Goal: Navigation & Orientation: Find specific page/section

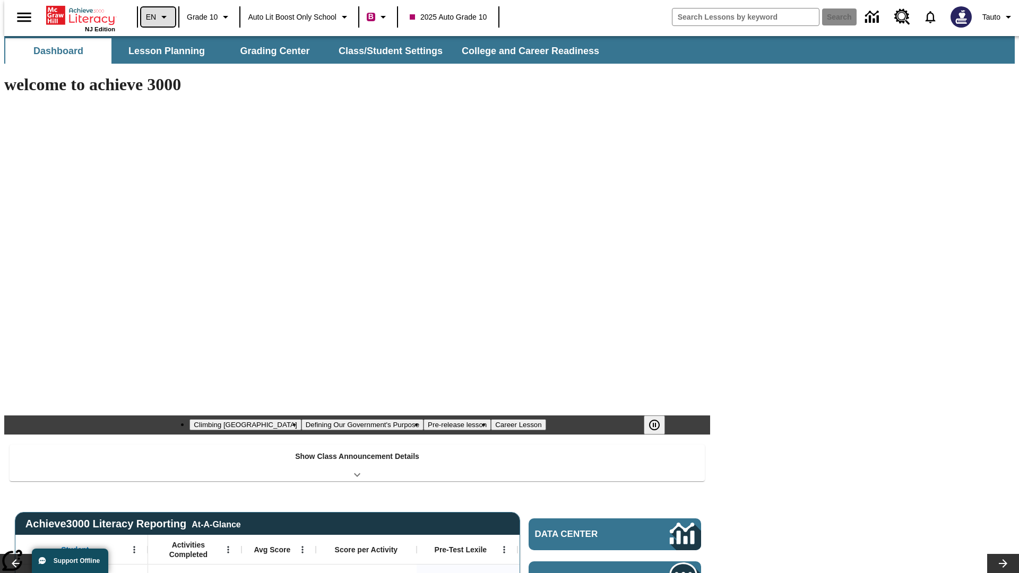
click at [158, 17] on icon "Language: EN, Select a language" at bounding box center [164, 17] width 13 height 13
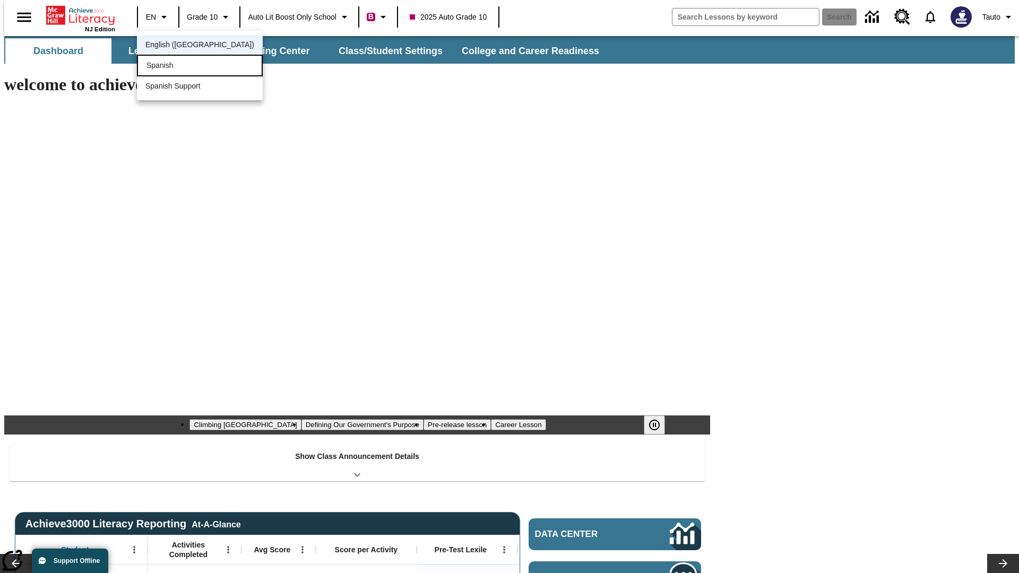
click at [177, 66] on div "Spanish" at bounding box center [200, 66] width 126 height 22
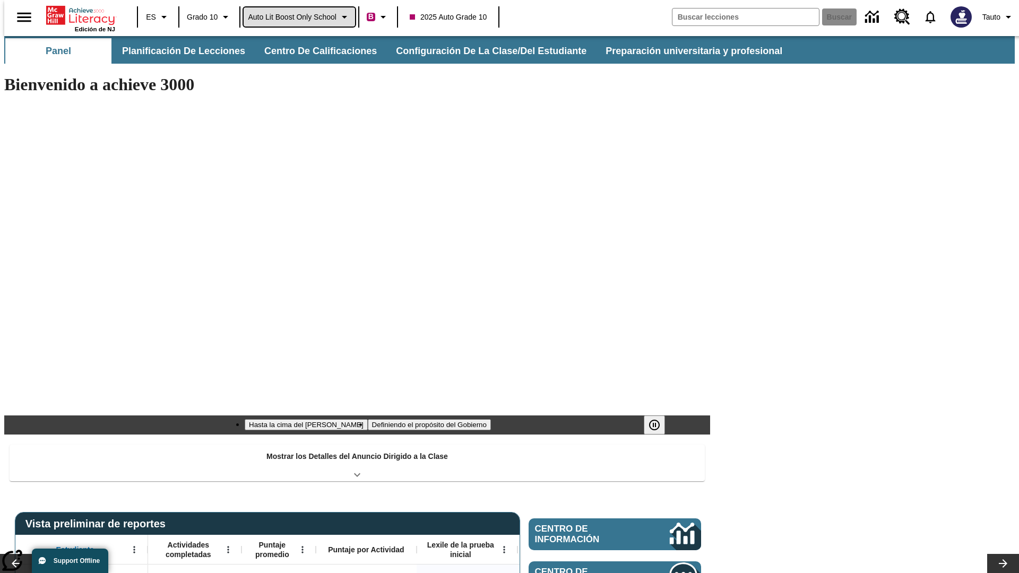
click at [299, 17] on span "Auto Lit Boost only School" at bounding box center [292, 17] width 89 height 11
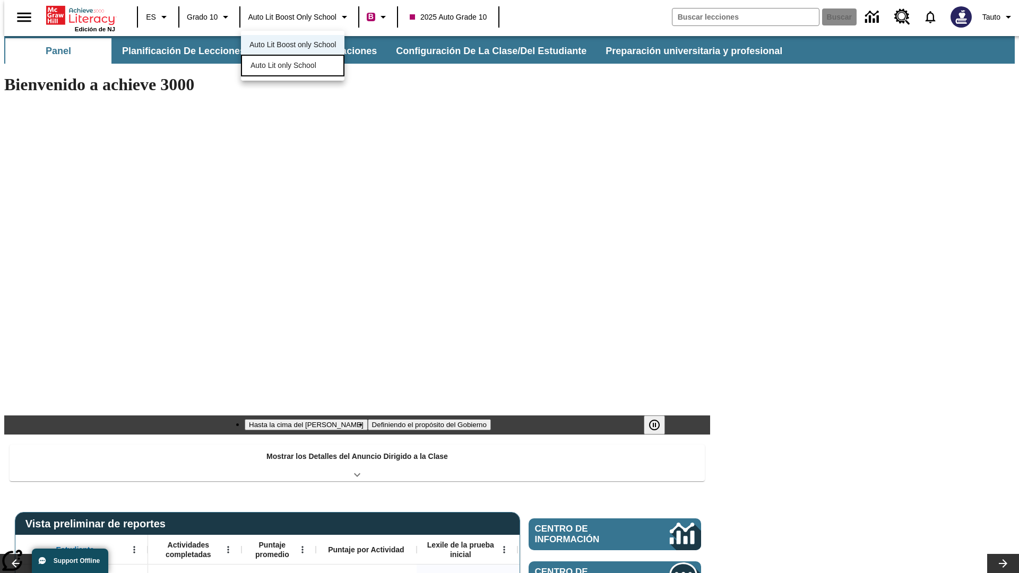
click at [284, 66] on span "Auto Lit only School" at bounding box center [284, 65] width 66 height 11
